Goal: Information Seeking & Learning: Understand process/instructions

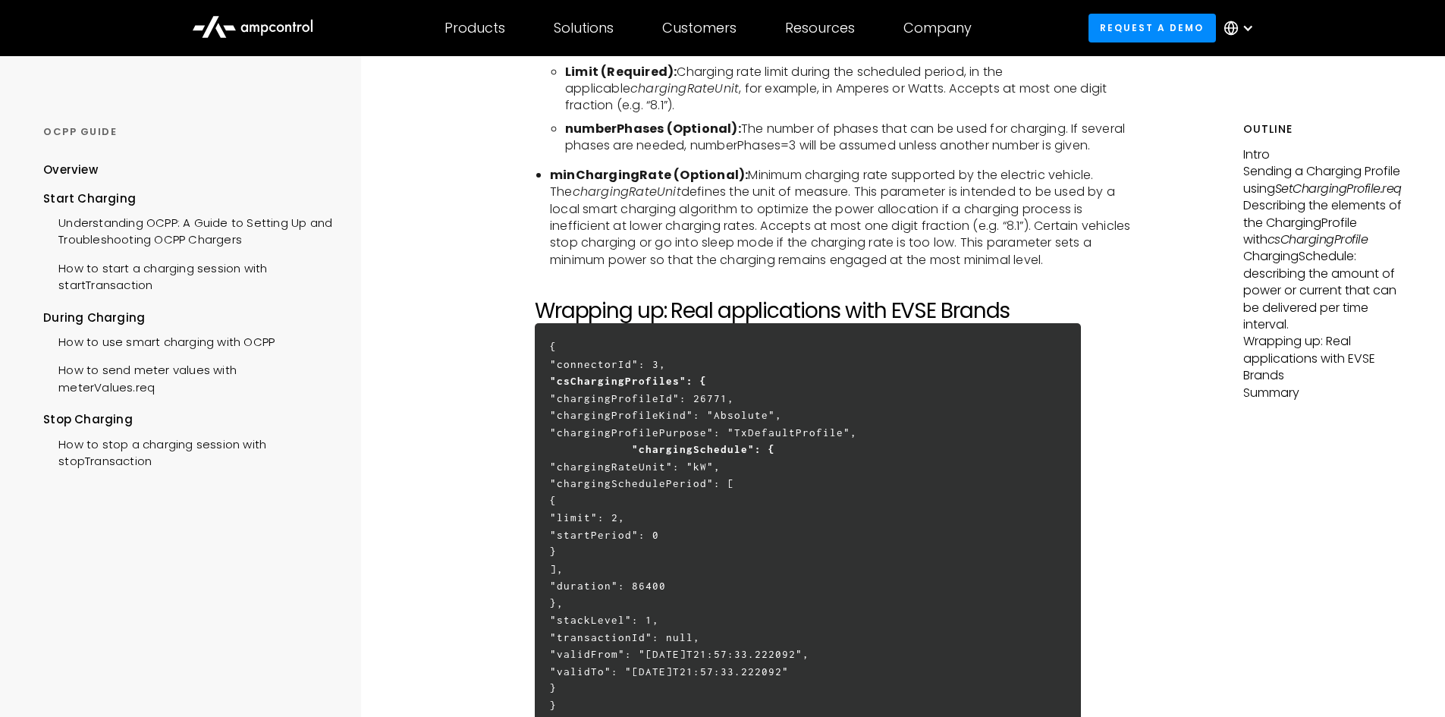
scroll to position [4324, 0]
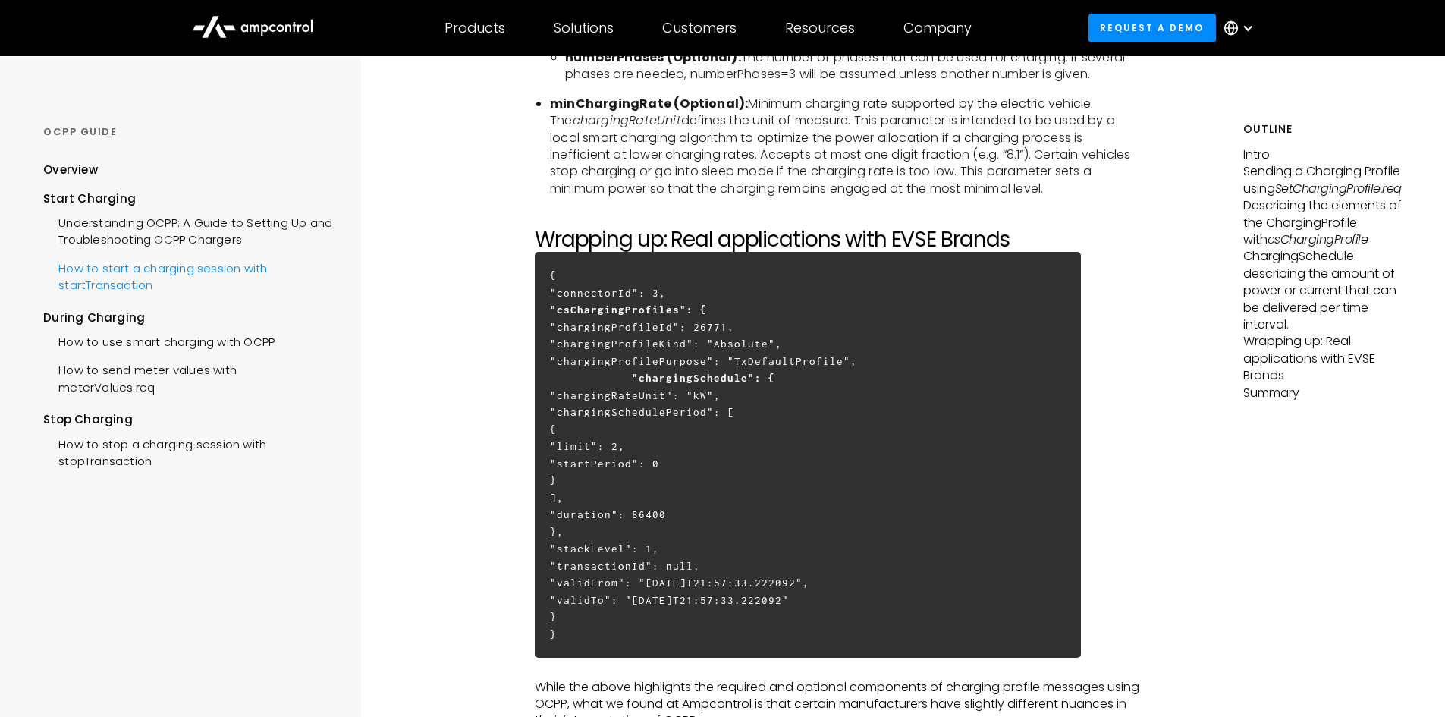
click at [193, 265] on div "How to start a charging session with startTransaction" at bounding box center [187, 276] width 289 height 46
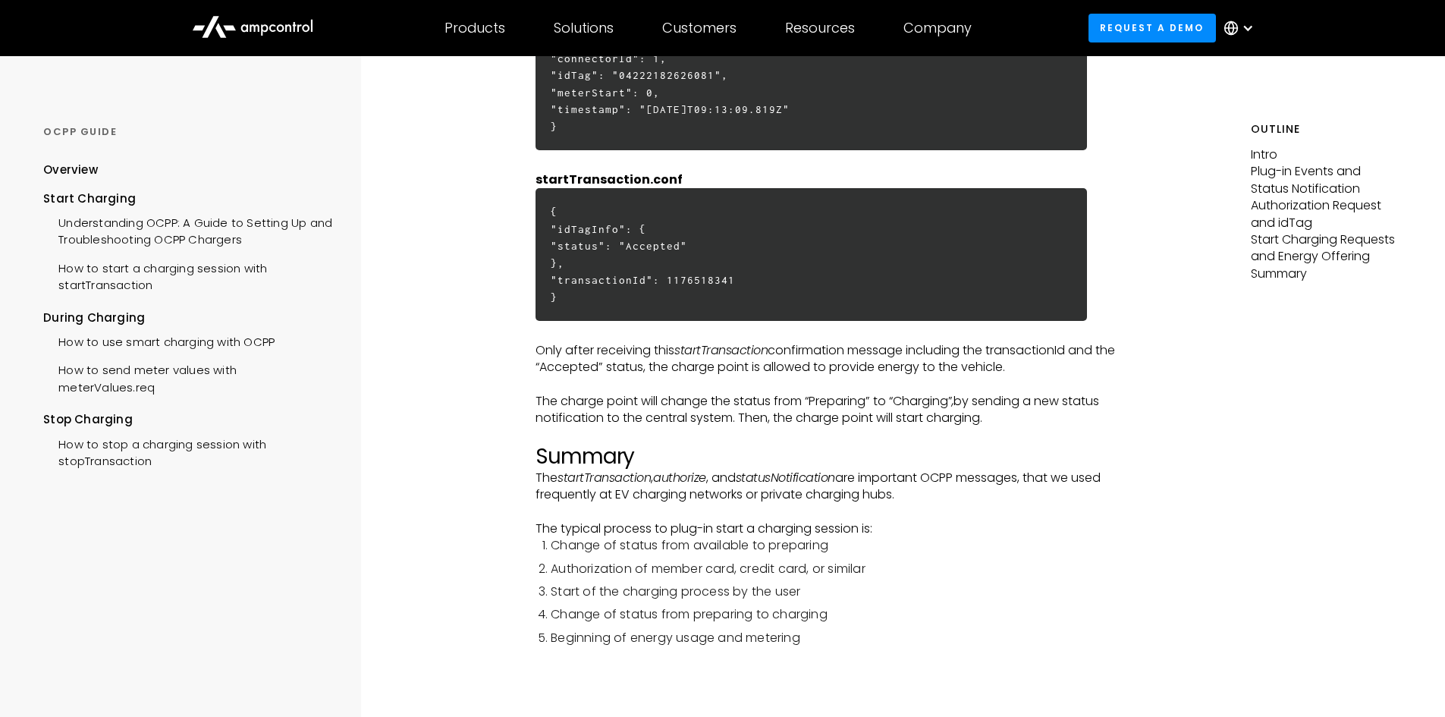
scroll to position [3718, 0]
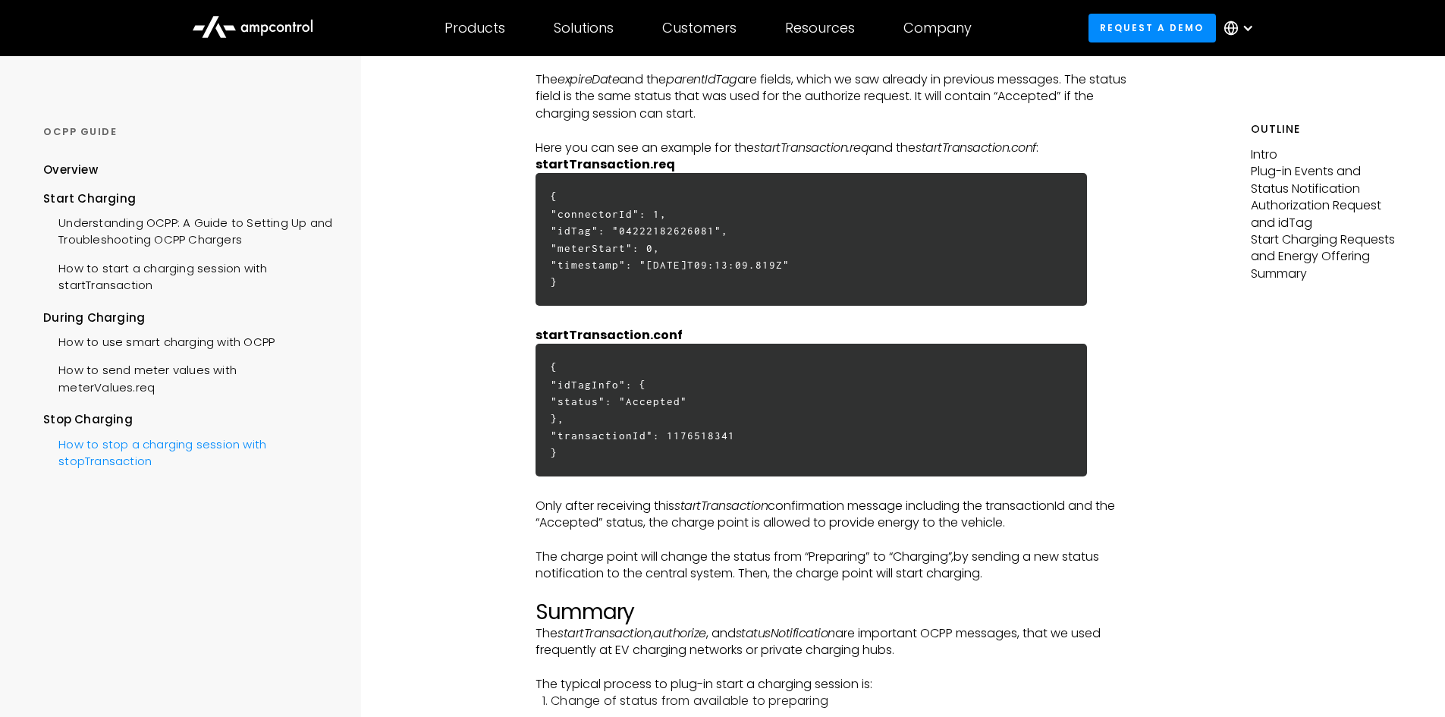
click at [118, 448] on div "How to stop a charging session with stopTransaction" at bounding box center [187, 452] width 289 height 46
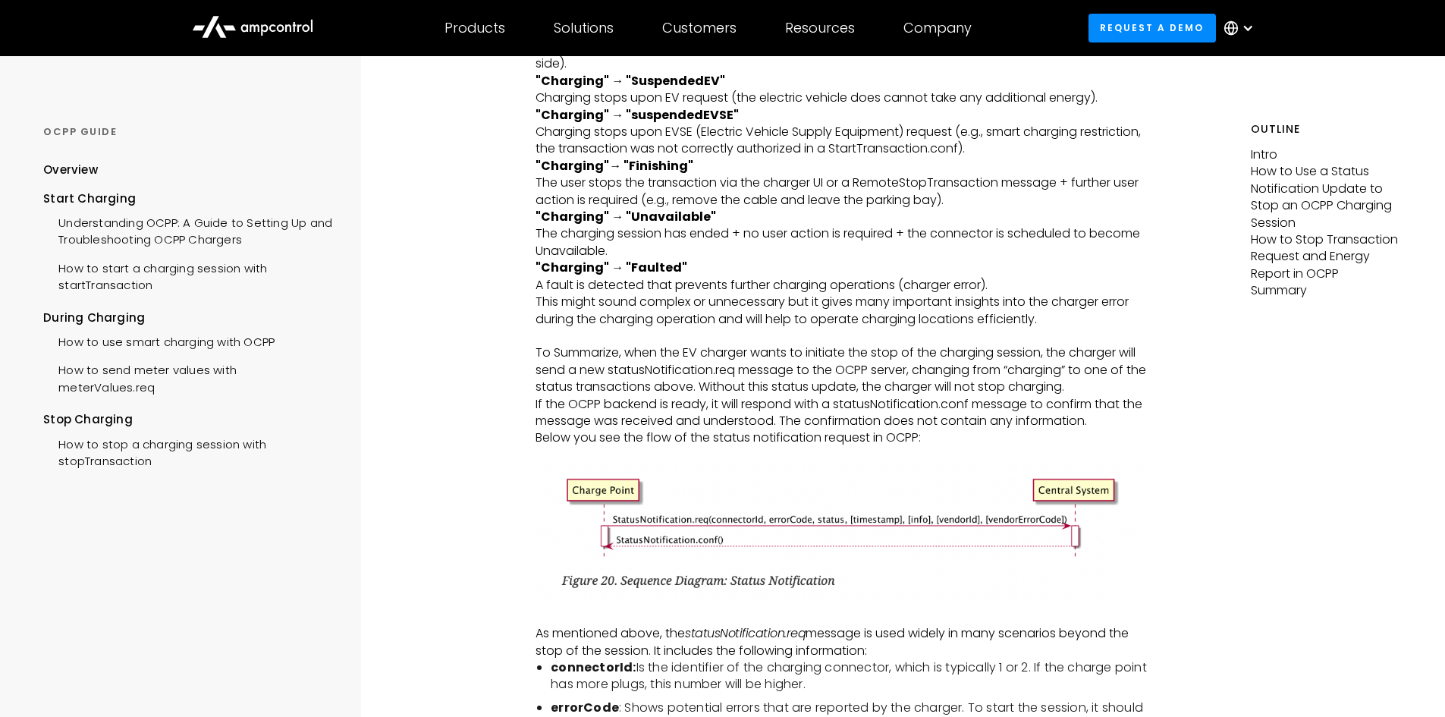
scroll to position [1290, 0]
